Goal: Find specific page/section: Find specific page/section

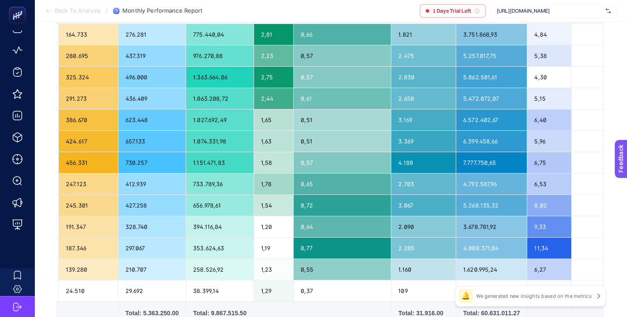
click at [527, 8] on span "[URL][DOMAIN_NAME]" at bounding box center [550, 10] width 106 height 7
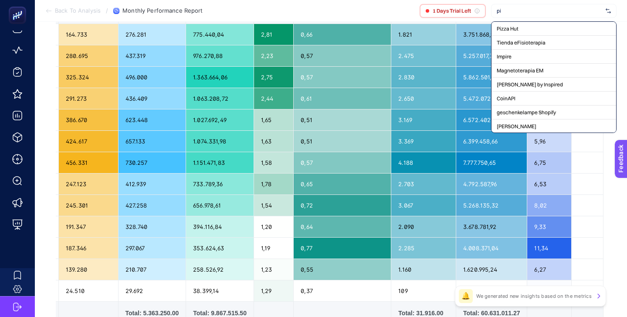
type input "p"
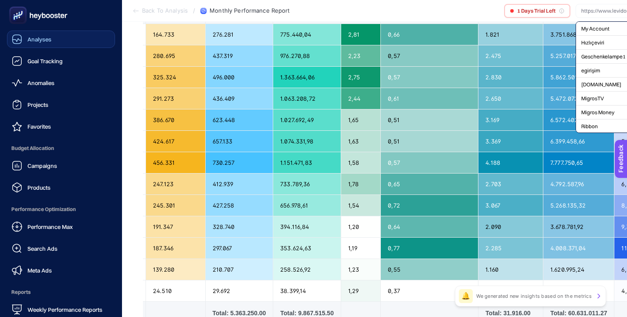
click at [65, 45] on link "Analyses" at bounding box center [61, 39] width 108 height 17
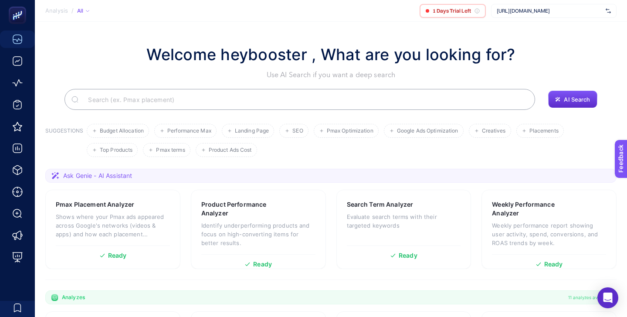
click at [563, 10] on span "[URL][DOMAIN_NAME]" at bounding box center [550, 10] width 106 height 7
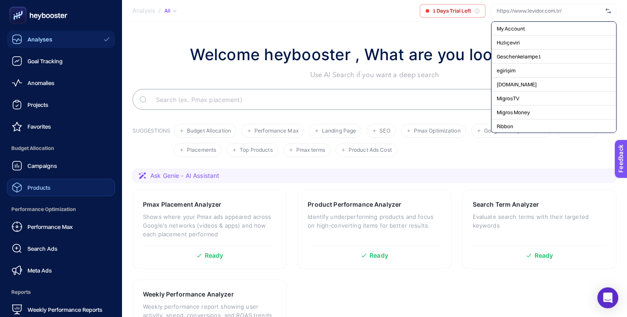
scroll to position [85, 0]
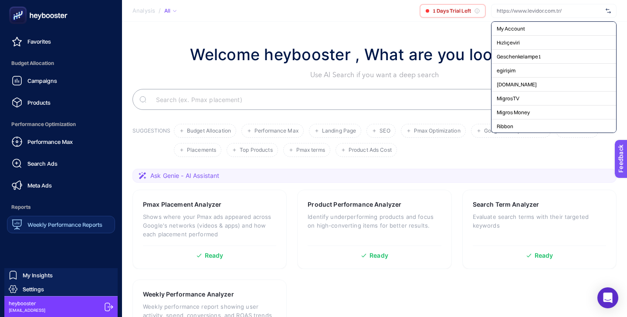
click at [58, 228] on div "Weekly Performance Reports" at bounding box center [57, 224] width 91 height 10
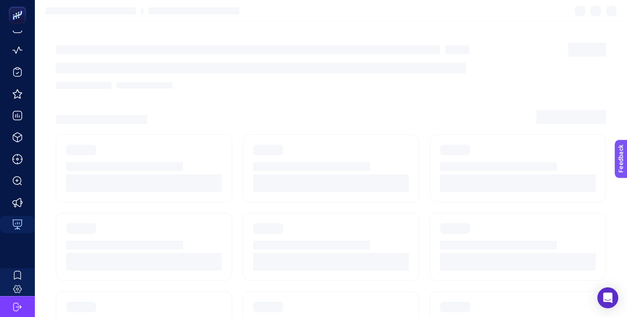
scroll to position [33, 0]
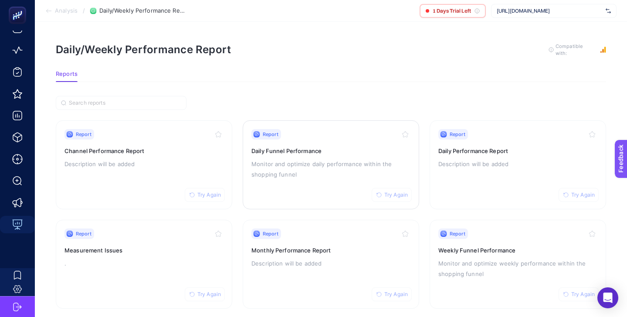
click at [340, 145] on div "Report Try Again Daily Funnel Performance Monitor and optimize daily performanc…" at bounding box center [331, 164] width 159 height 71
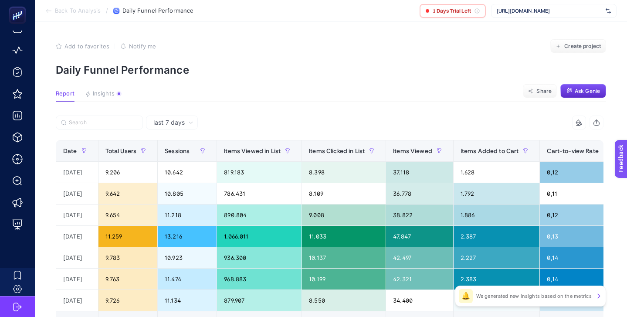
click at [547, 14] on span "[URL][DOMAIN_NAME]" at bounding box center [550, 10] width 106 height 7
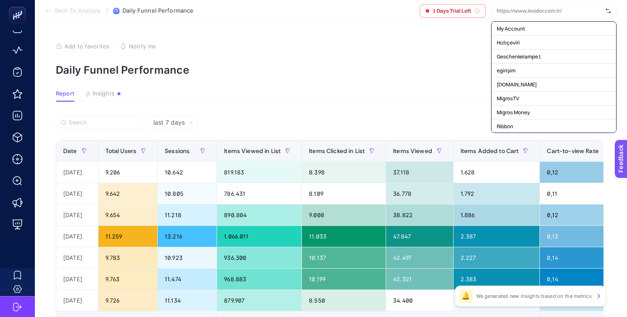
click at [365, 66] on p "Daily Funnel Performance" at bounding box center [331, 70] width 551 height 13
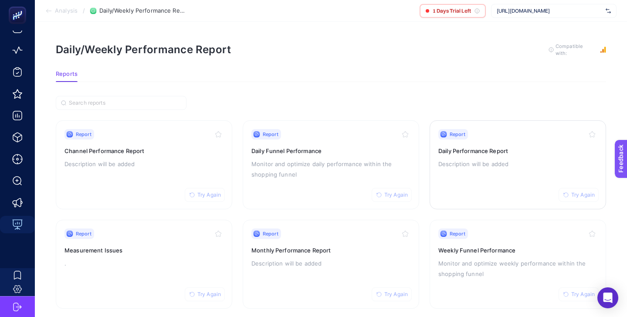
click at [507, 170] on div "Report Try Again Daily Performance Report Description will be added" at bounding box center [518, 164] width 159 height 71
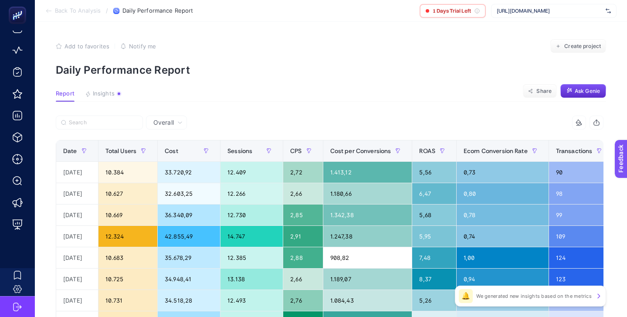
click at [530, 9] on span "[URL][DOMAIN_NAME]" at bounding box center [550, 10] width 106 height 7
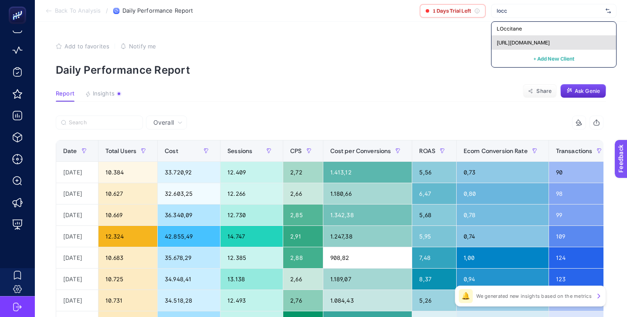
type input "locc"
click at [531, 43] on span "[URL][DOMAIN_NAME]" at bounding box center [523, 42] width 53 height 7
